Goal: Find specific page/section: Find specific page/section

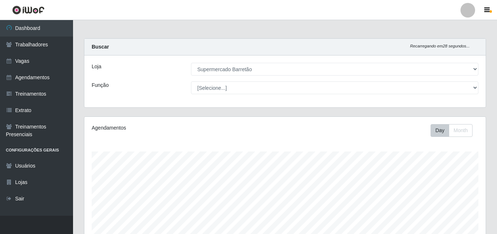
select select "536"
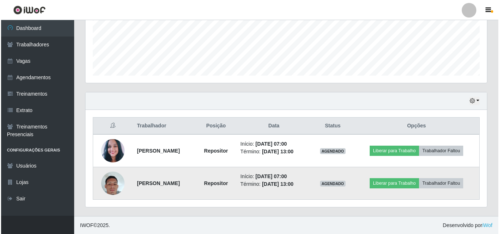
scroll to position [152, 401]
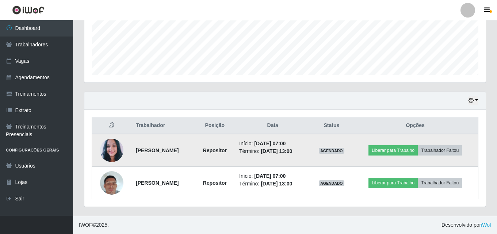
click at [112, 149] on img at bounding box center [111, 150] width 23 height 27
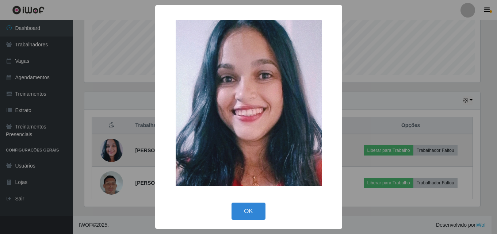
scroll to position [152, 398]
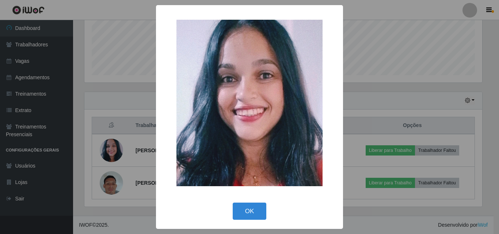
click at [110, 66] on div "× OK Cancel" at bounding box center [249, 117] width 499 height 234
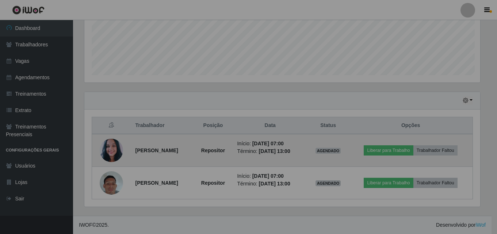
scroll to position [152, 401]
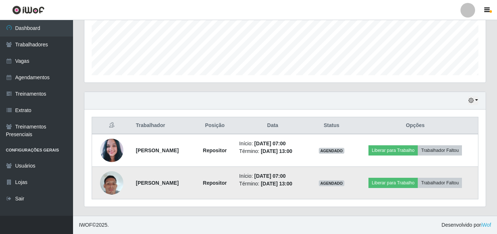
click at [104, 182] on img at bounding box center [111, 183] width 23 height 42
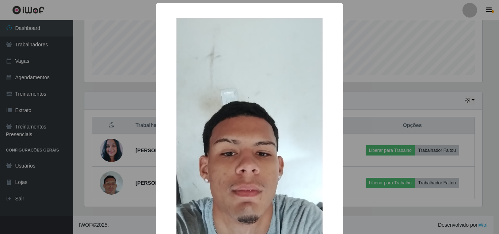
click at [133, 67] on div "× OK Cancel" at bounding box center [249, 117] width 499 height 234
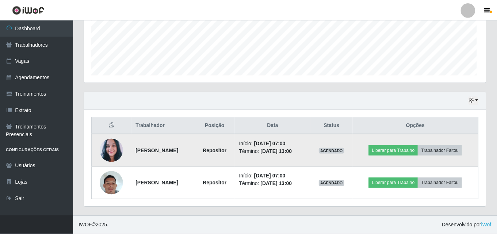
scroll to position [152, 401]
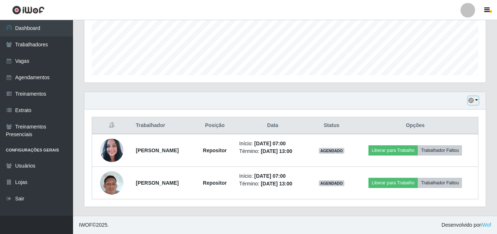
click at [471, 100] on icon "button" at bounding box center [471, 100] width 5 height 5
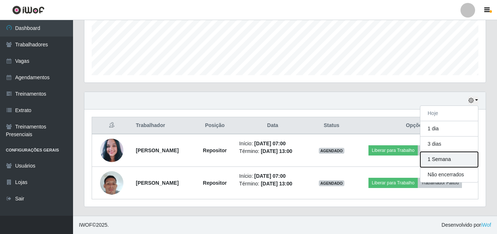
click at [455, 160] on button "1 Semana" at bounding box center [449, 159] width 58 height 15
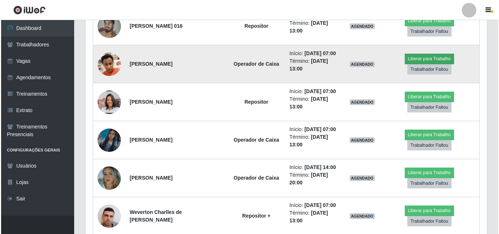
scroll to position [577, 0]
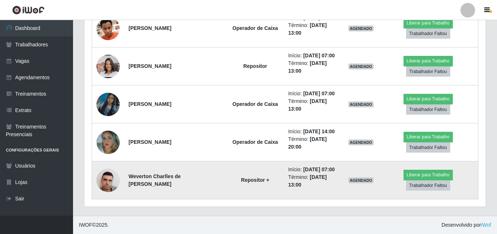
click at [100, 183] on img at bounding box center [107, 180] width 23 height 31
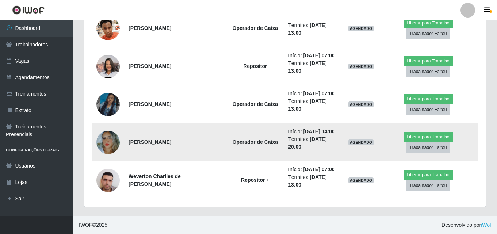
click at [113, 149] on img at bounding box center [107, 142] width 23 height 28
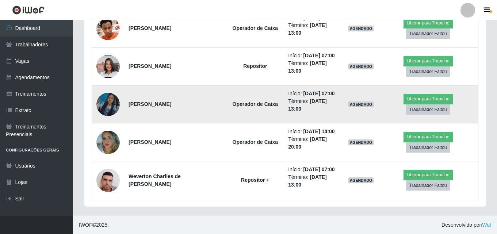
click at [108, 96] on img at bounding box center [107, 105] width 23 height 42
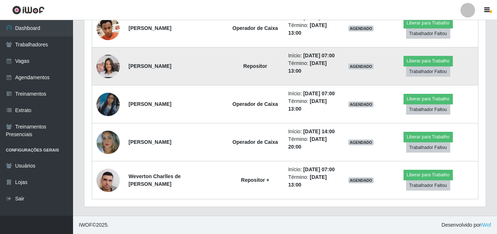
click at [101, 67] on img at bounding box center [107, 66] width 23 height 52
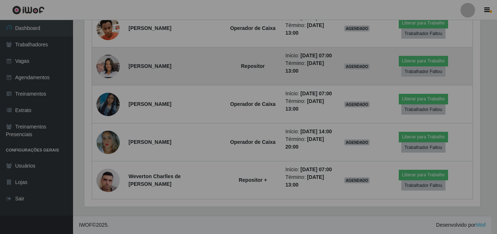
scroll to position [0, 0]
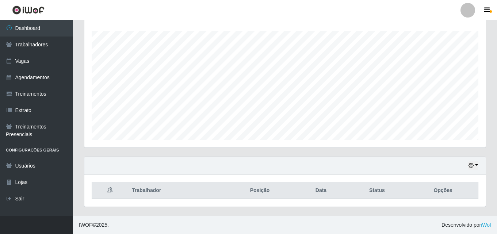
click at [468, 167] on div "Hoje 1 dia 3 dias 1 Semana Não encerrados" at bounding box center [284, 166] width 401 height 18
click at [468, 165] on button "button" at bounding box center [473, 165] width 10 height 8
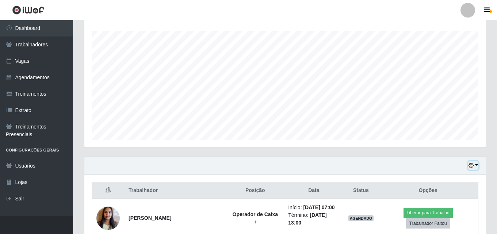
click at [471, 166] on icon "button" at bounding box center [471, 165] width 5 height 5
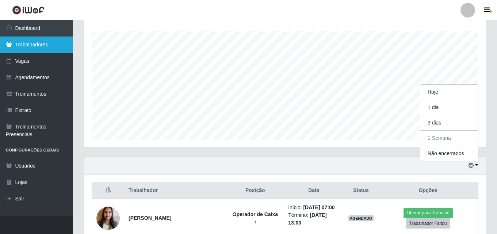
click at [34, 45] on link "Trabalhadores" at bounding box center [36, 45] width 73 height 16
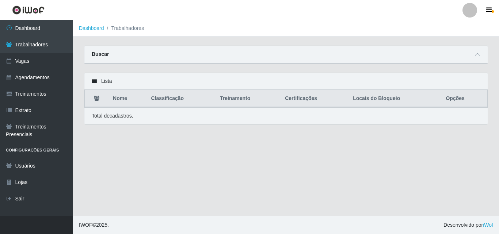
click at [115, 53] on div "Buscar" at bounding box center [285, 55] width 403 height 18
click at [100, 56] on strong "Buscar" at bounding box center [100, 54] width 17 height 6
click at [109, 80] on div "Lista" at bounding box center [285, 81] width 403 height 17
click at [94, 82] on icon at bounding box center [94, 81] width 5 height 5
click at [477, 56] on icon at bounding box center [477, 54] width 5 height 5
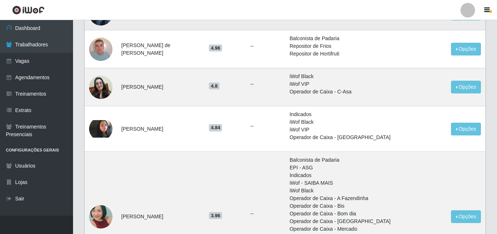
scroll to position [256, 0]
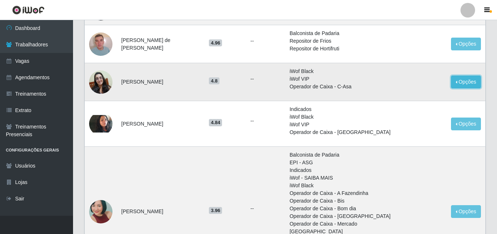
click at [462, 84] on button "Opções" at bounding box center [466, 82] width 30 height 13
click at [369, 70] on li "iWof Black" at bounding box center [342, 72] width 104 height 8
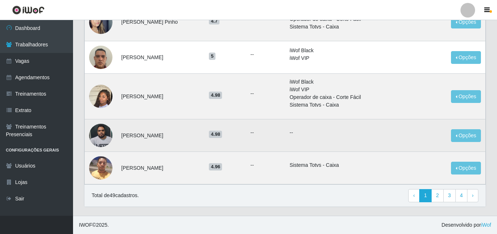
scroll to position [635, 0]
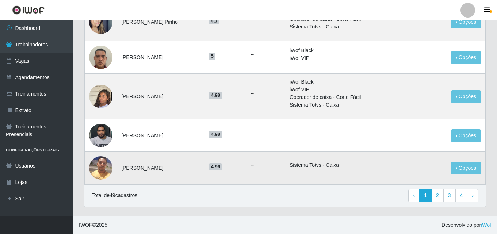
click at [96, 169] on img at bounding box center [100, 167] width 23 height 31
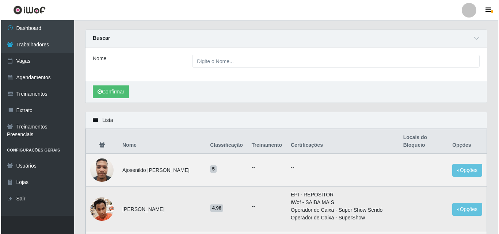
scroll to position [0, 0]
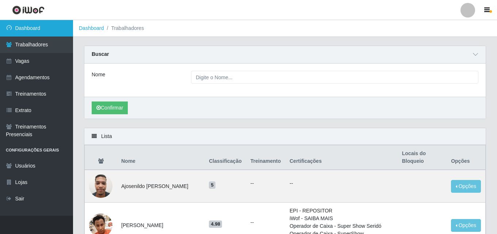
click at [39, 28] on link "Dashboard" at bounding box center [36, 28] width 73 height 16
